Goal: Browse casually: Explore the website without a specific task or goal

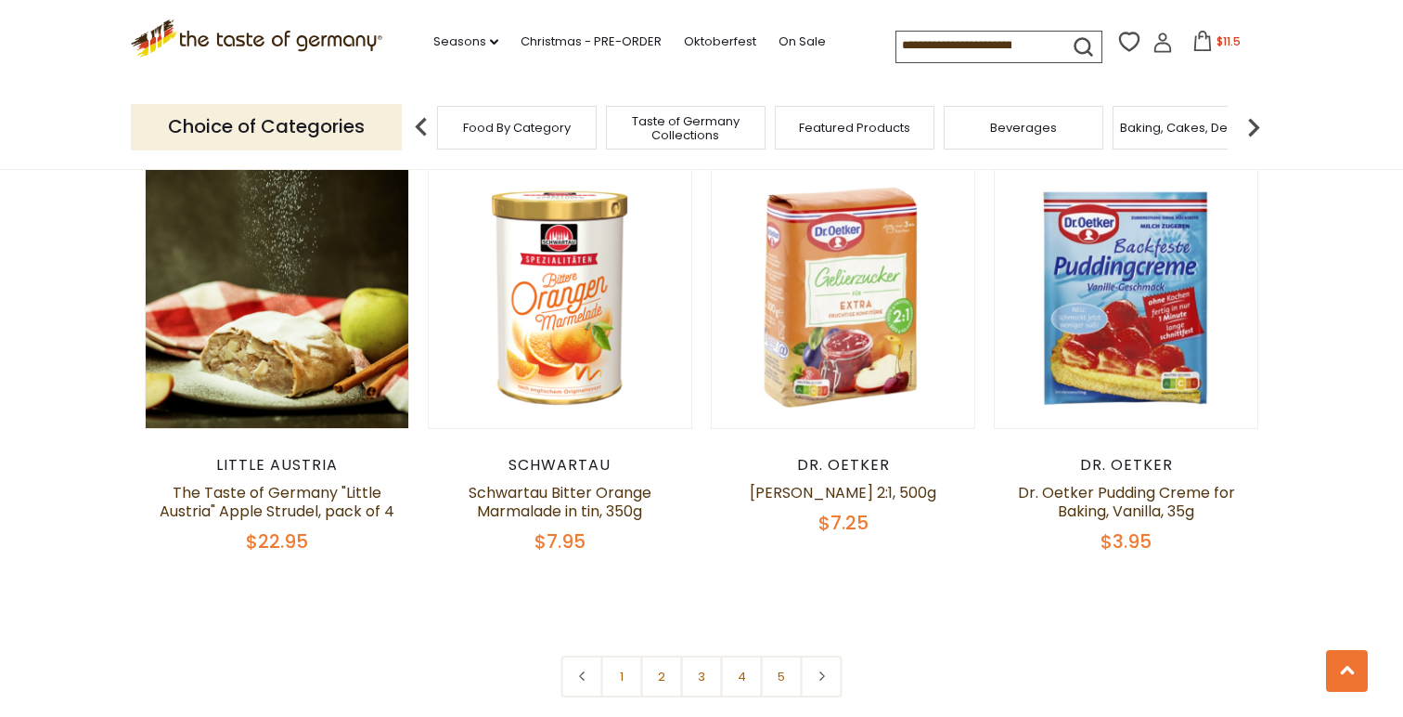
scroll to position [4191, 0]
click at [661, 654] on link "2" at bounding box center [662, 675] width 42 height 42
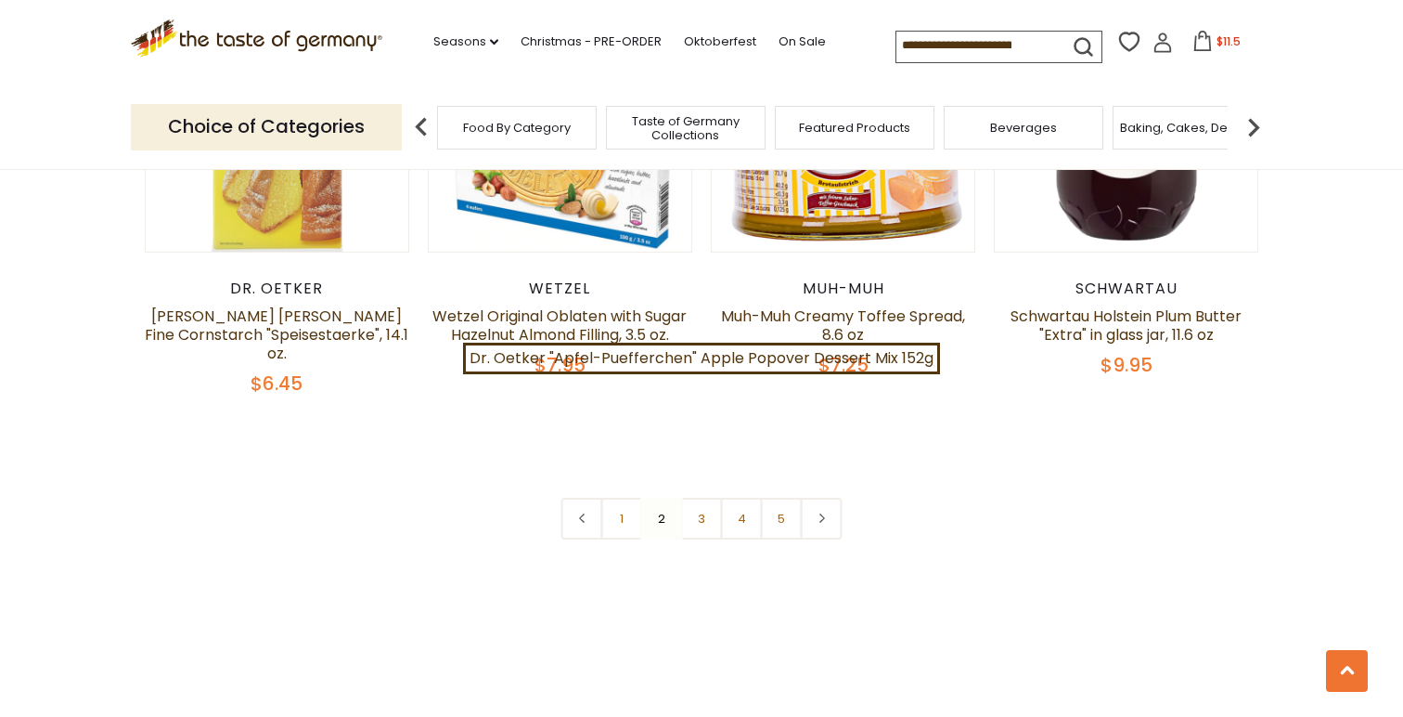
scroll to position [4366, 0]
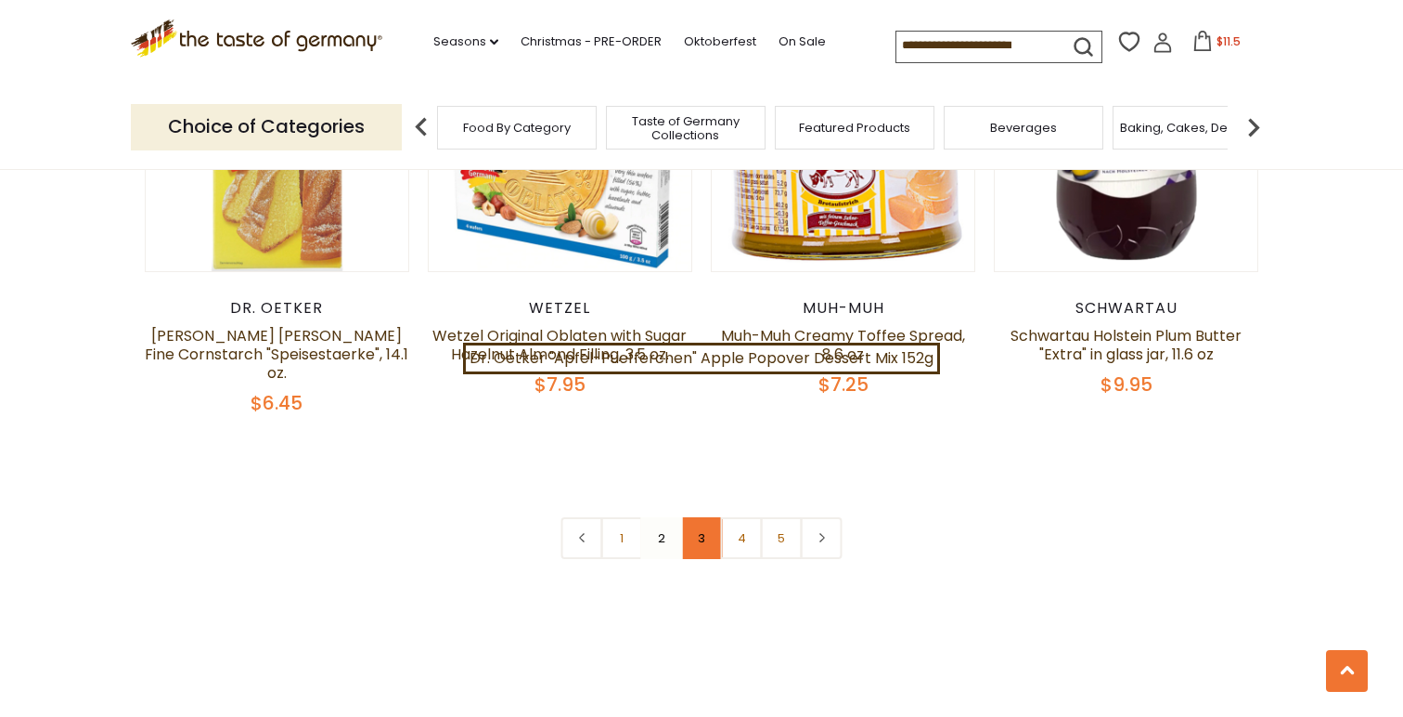
click at [697, 517] on link "3" at bounding box center [702, 538] width 42 height 42
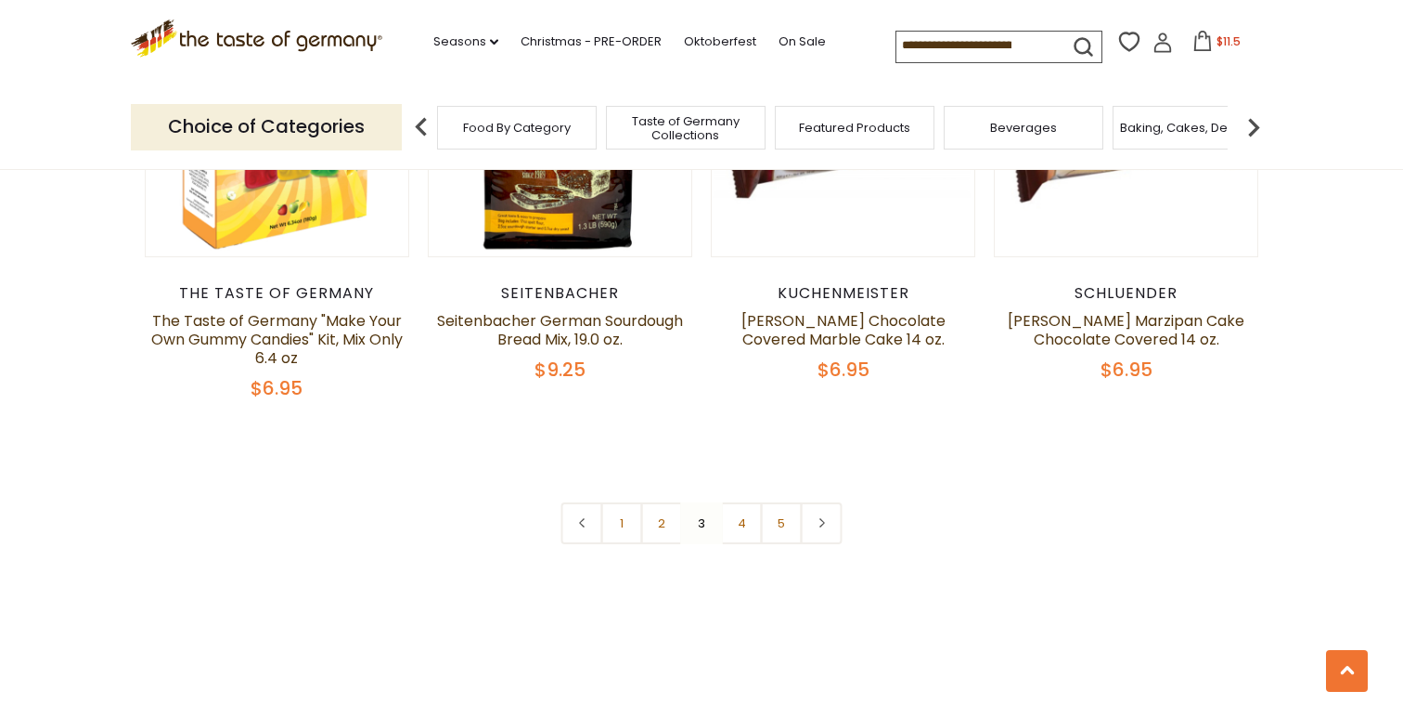
scroll to position [4402, 0]
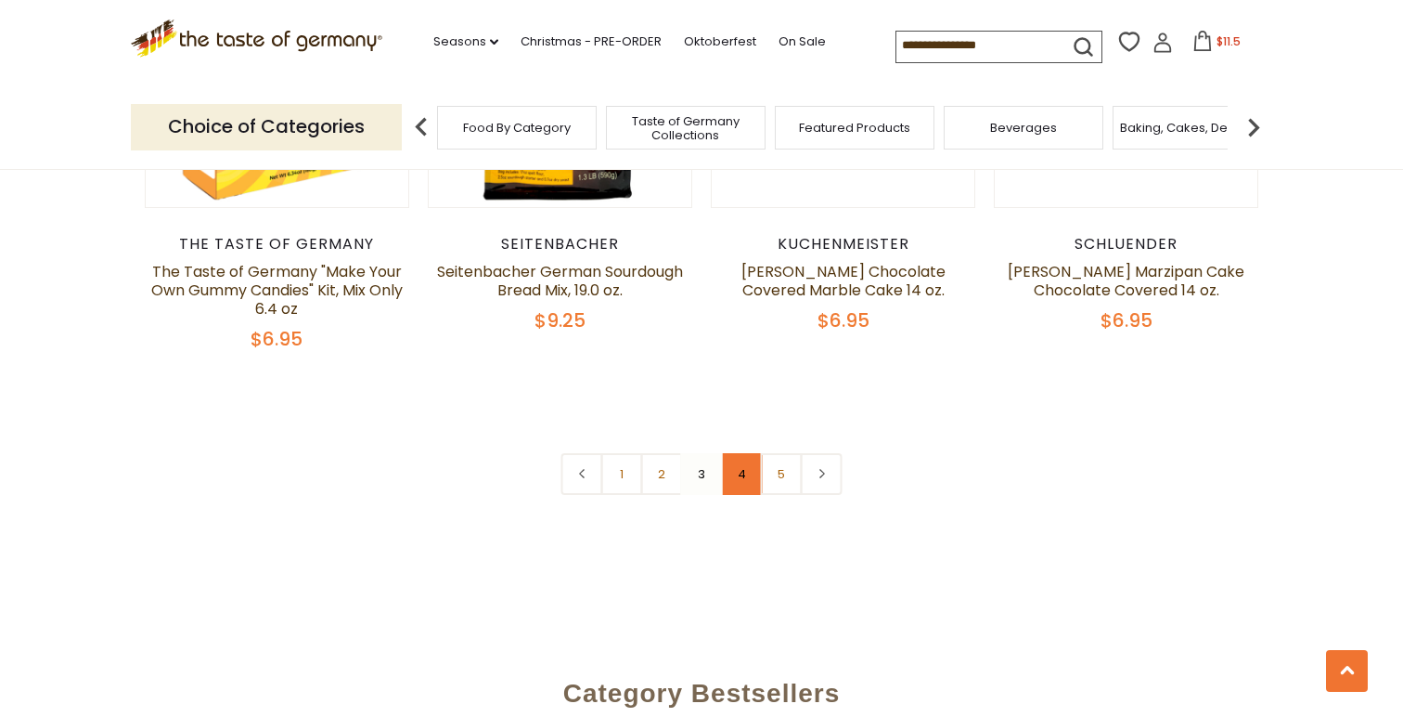
click at [740, 495] on link "4" at bounding box center [742, 474] width 42 height 42
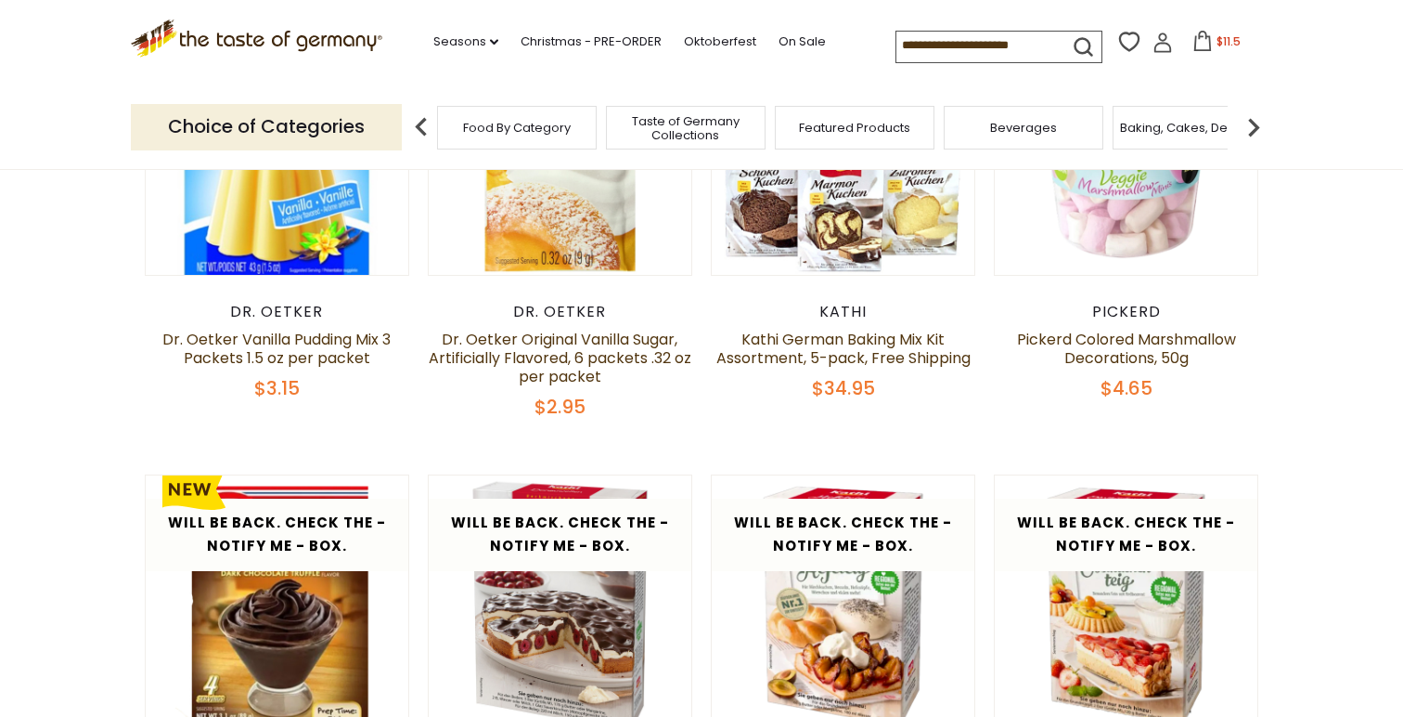
scroll to position [640, 0]
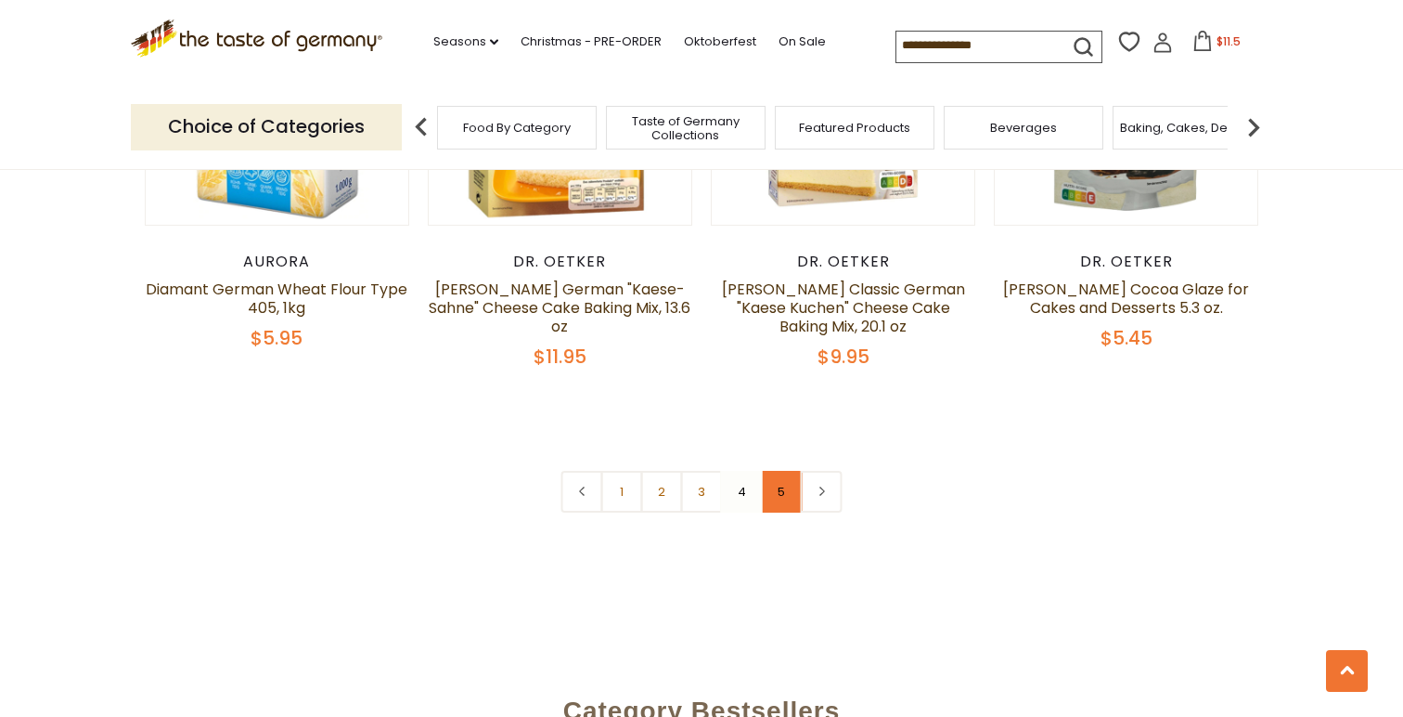
click at [775, 471] on link "5" at bounding box center [782, 492] width 42 height 42
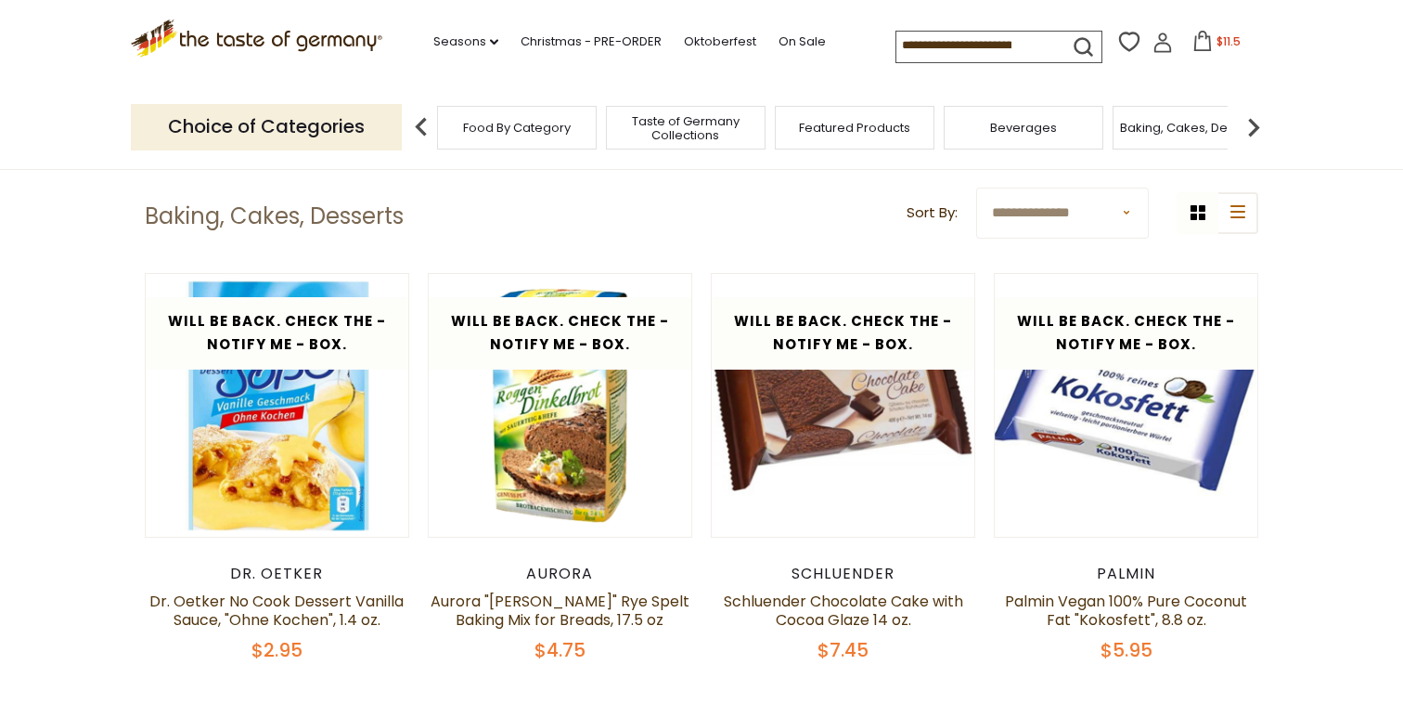
scroll to position [452, 0]
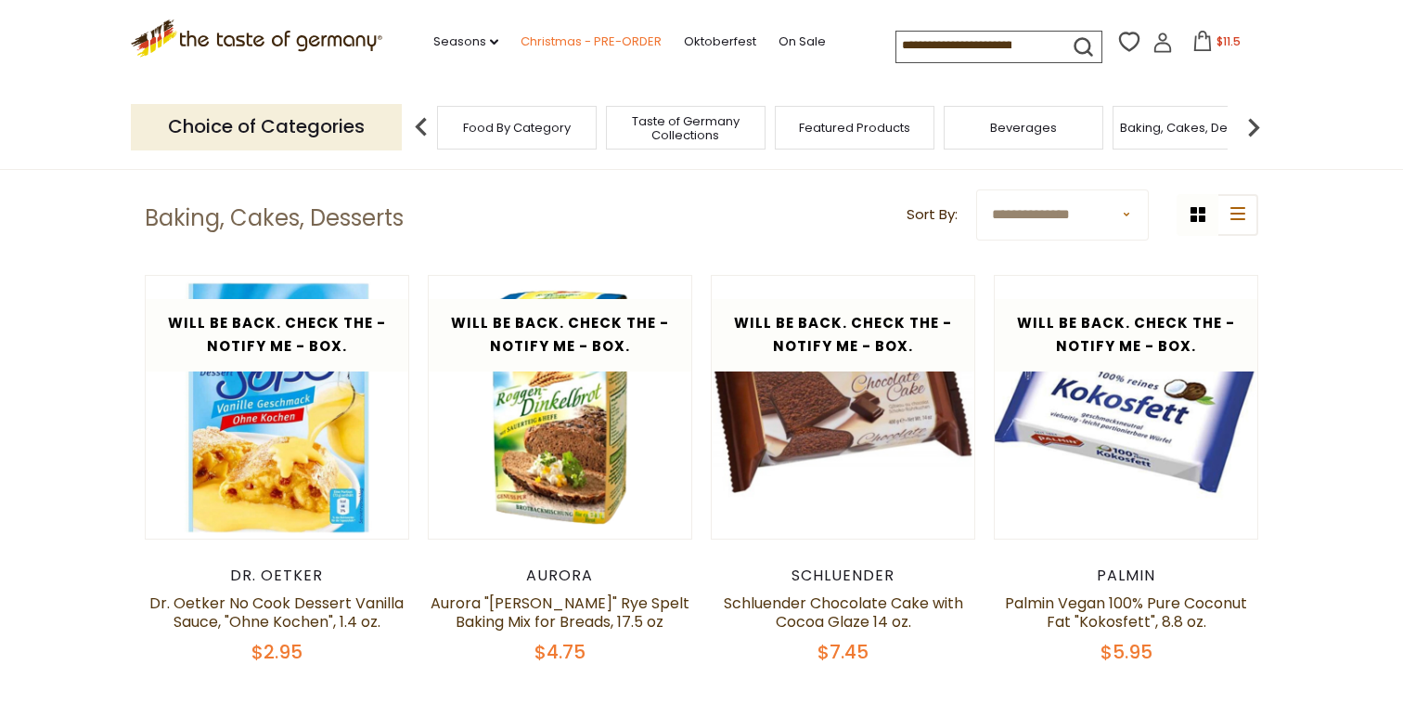
click at [613, 39] on link "Christmas - PRE-ORDER" at bounding box center [591, 42] width 141 height 20
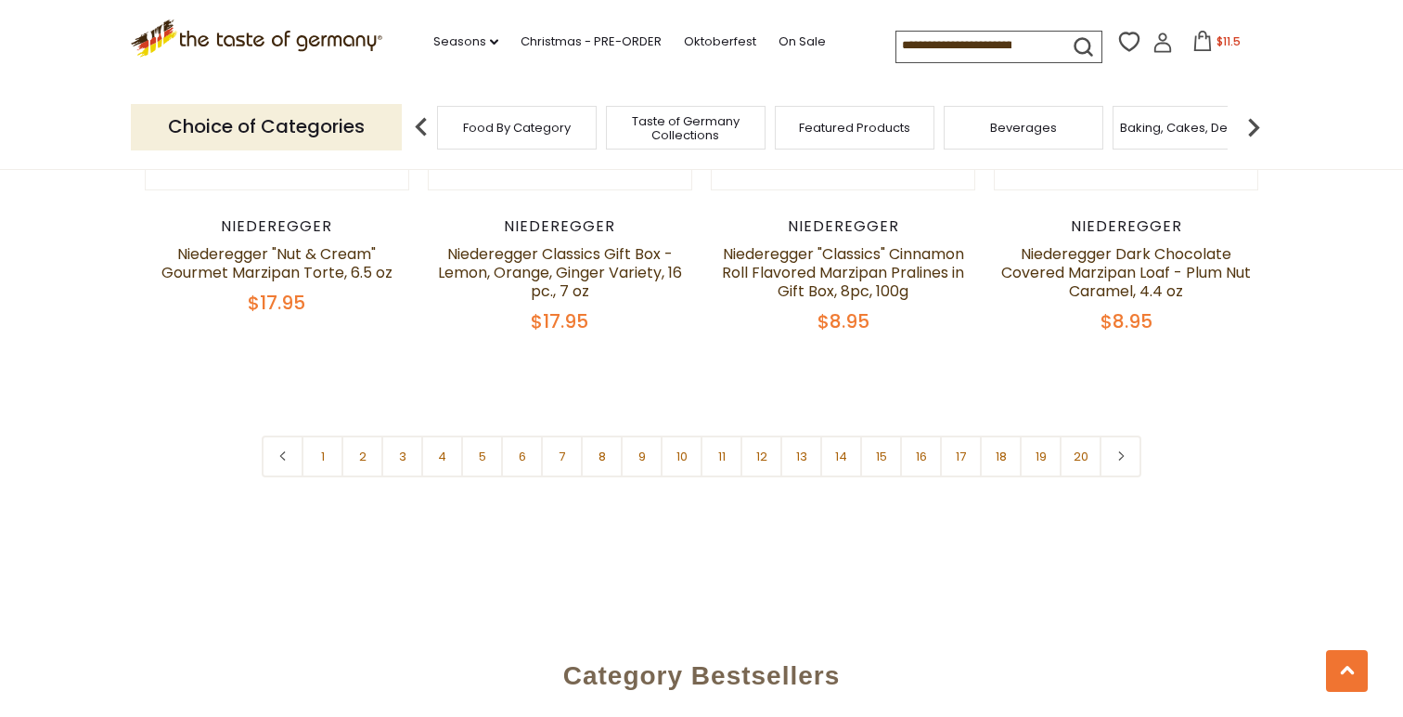
scroll to position [4495, 0]
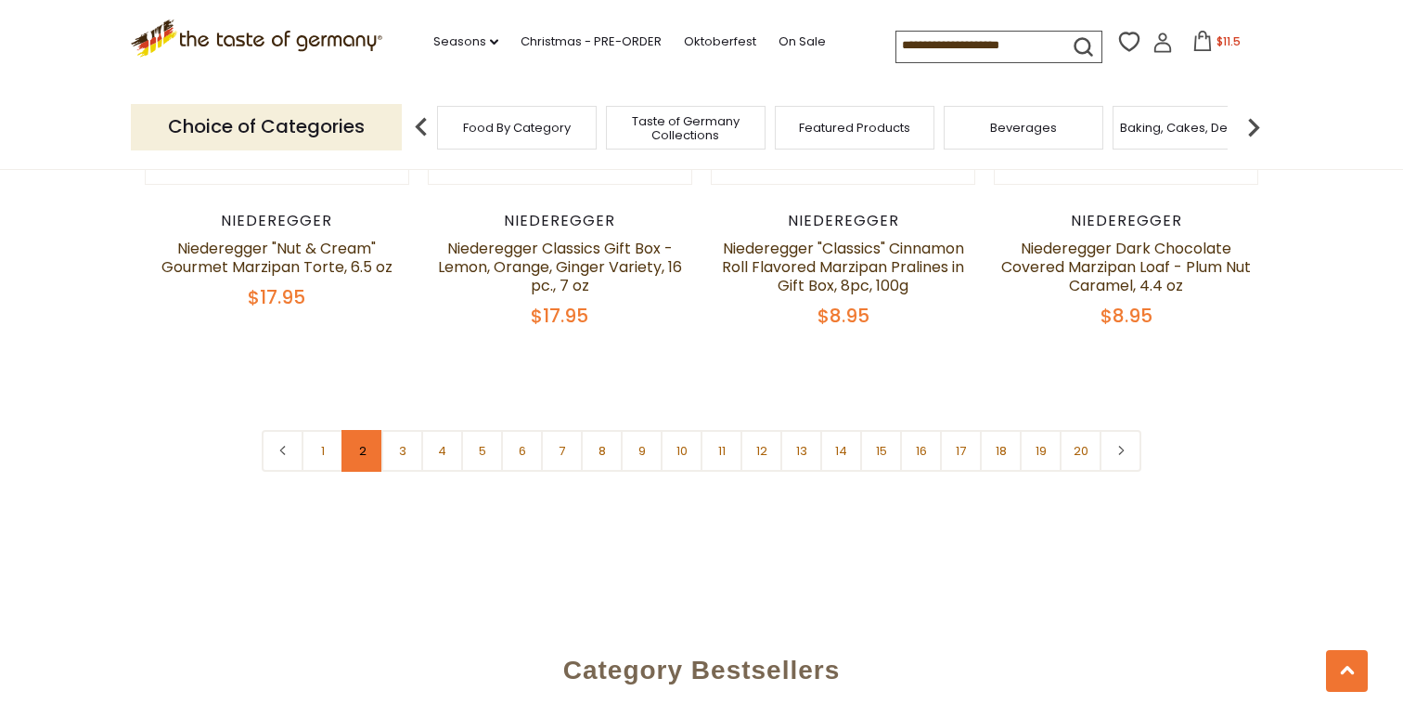
click at [348, 430] on link "2" at bounding box center [363, 451] width 42 height 42
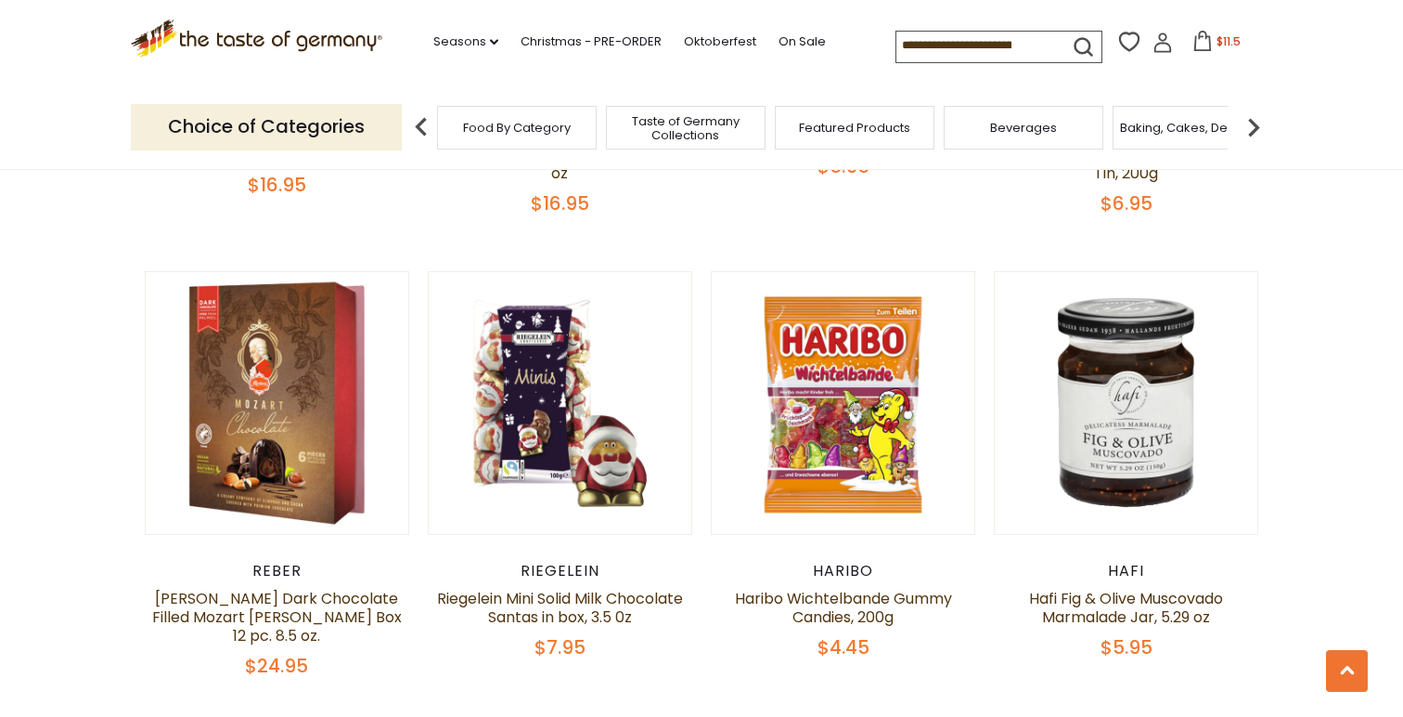
scroll to position [4154, 0]
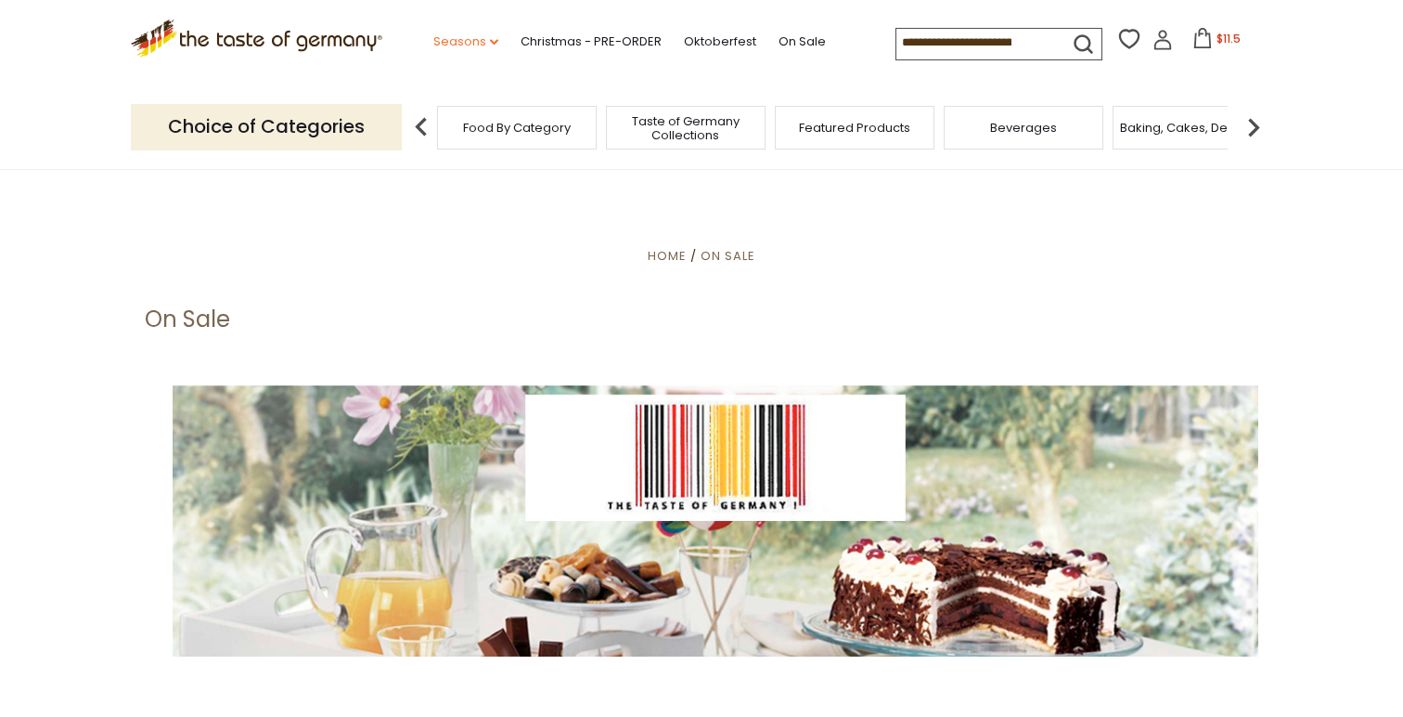
click at [466, 45] on link "Seasons dropdown_arrow" at bounding box center [465, 42] width 65 height 20
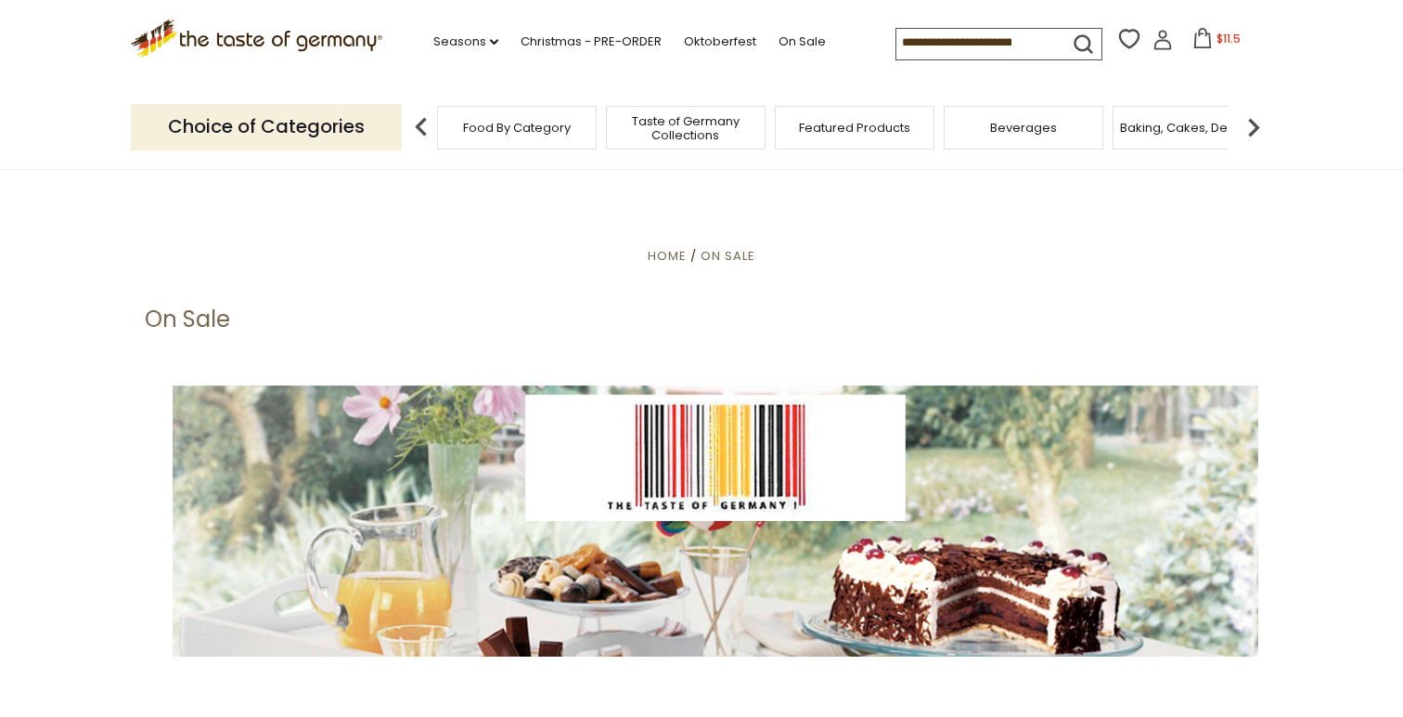
click at [1262, 126] on img at bounding box center [1253, 127] width 37 height 37
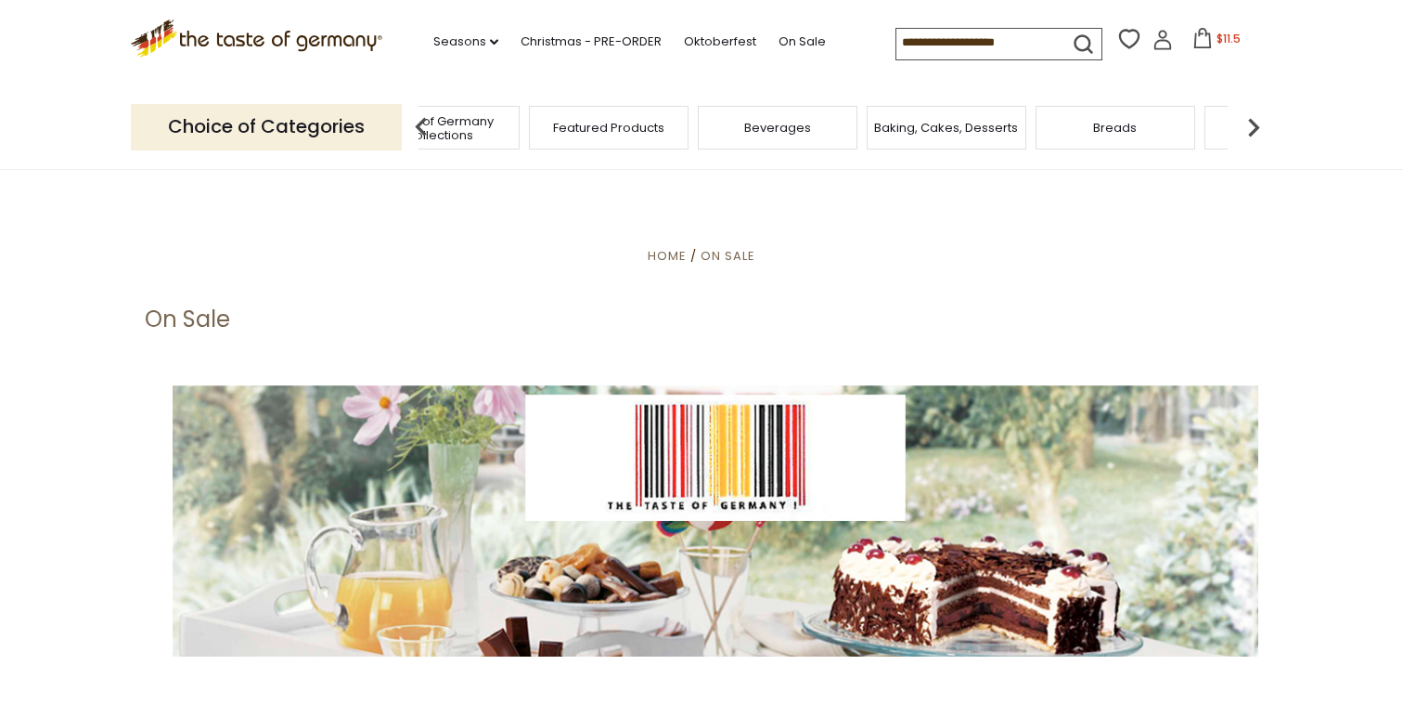
click at [1260, 128] on img at bounding box center [1253, 127] width 37 height 37
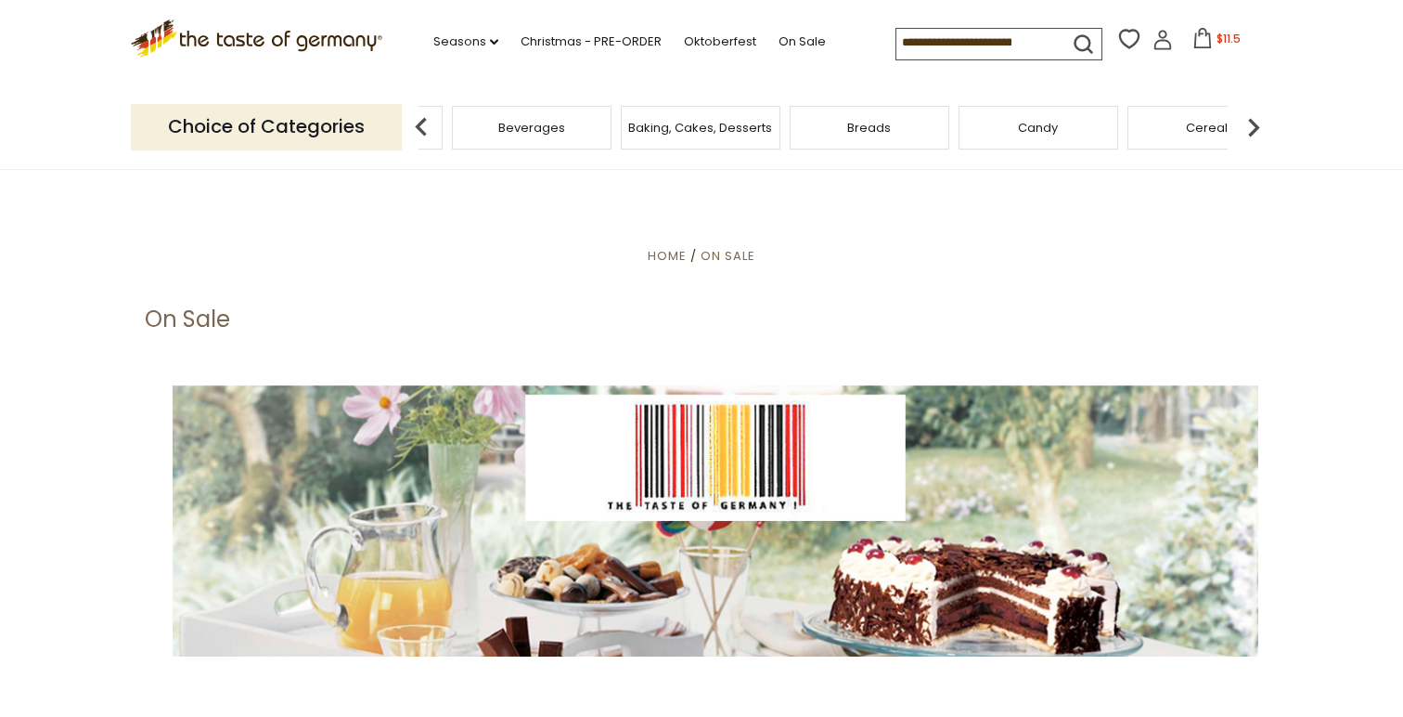
click at [1260, 128] on img at bounding box center [1253, 127] width 37 height 37
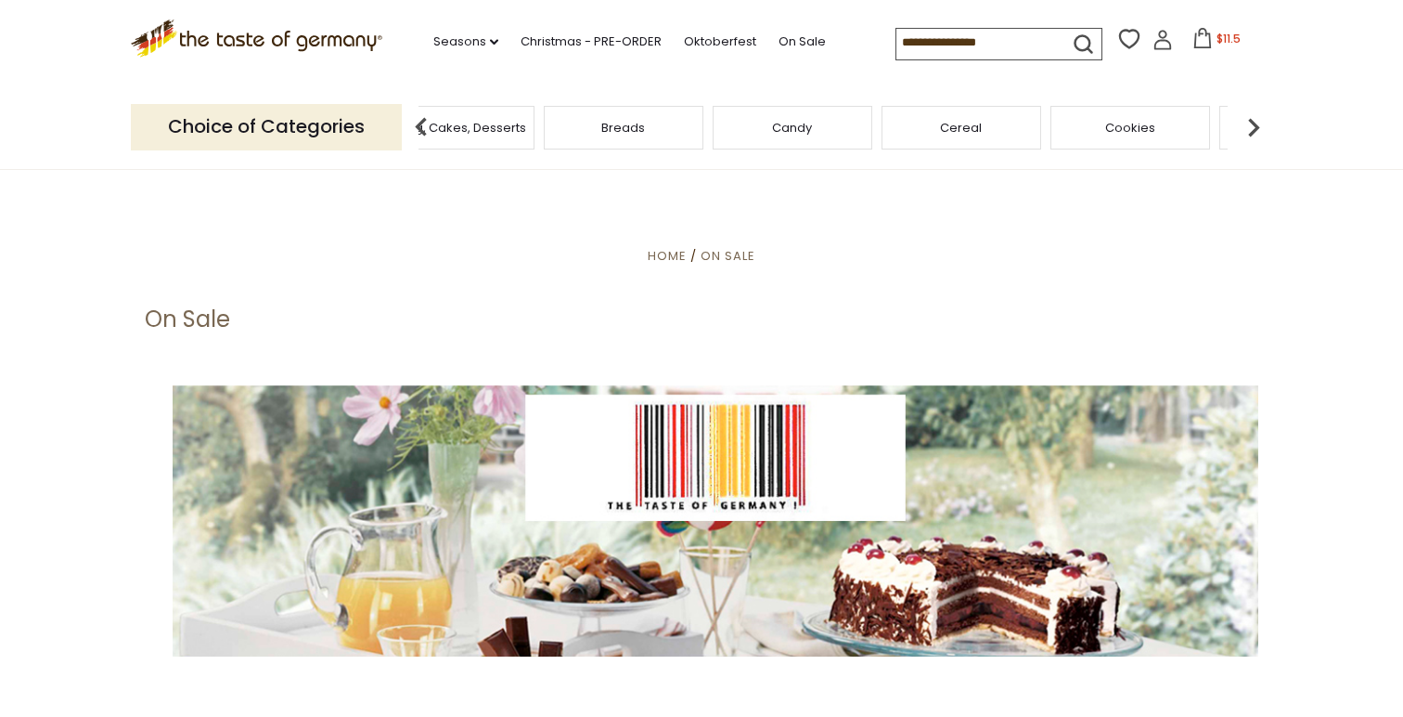
click at [959, 138] on div "Cereal" at bounding box center [962, 128] width 160 height 44
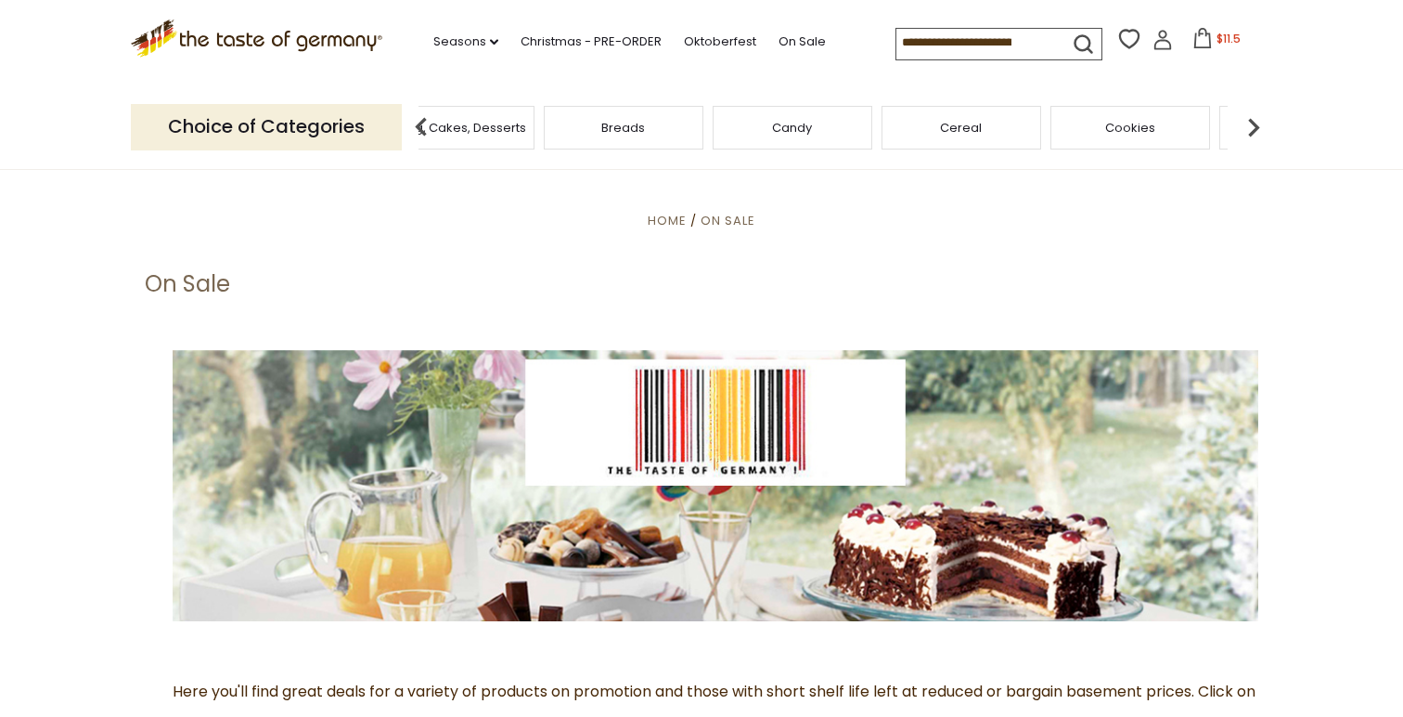
scroll to position [24, 0]
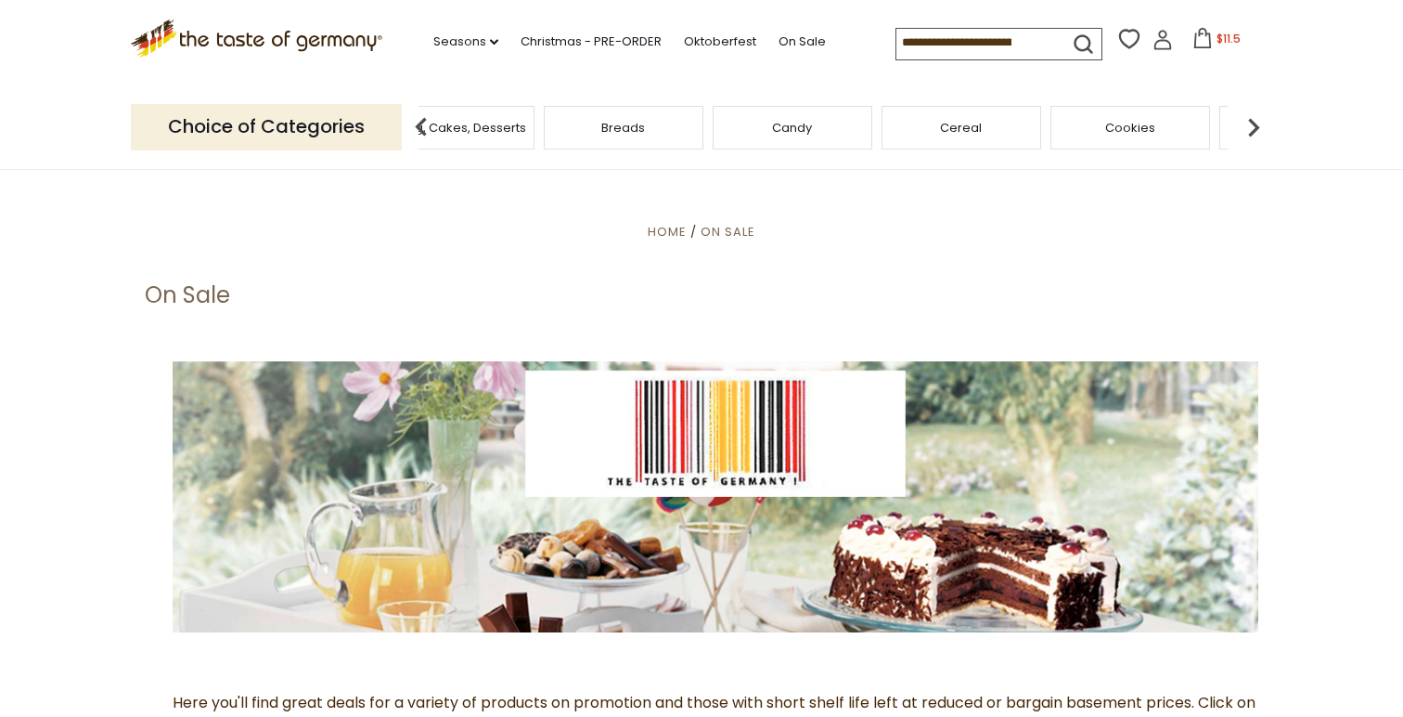
click at [1108, 129] on span "Cookies" at bounding box center [1130, 128] width 50 height 14
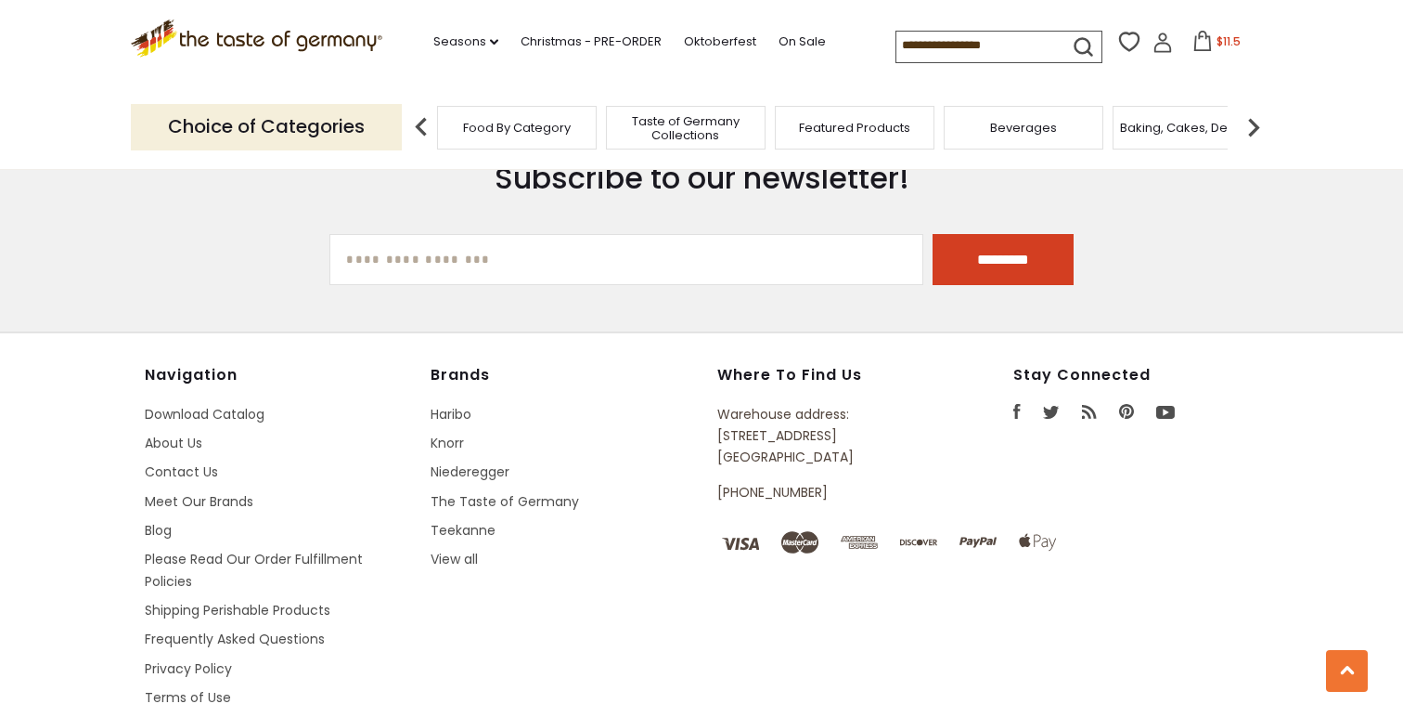
scroll to position [5480, 0]
